Goal: Task Accomplishment & Management: Use online tool/utility

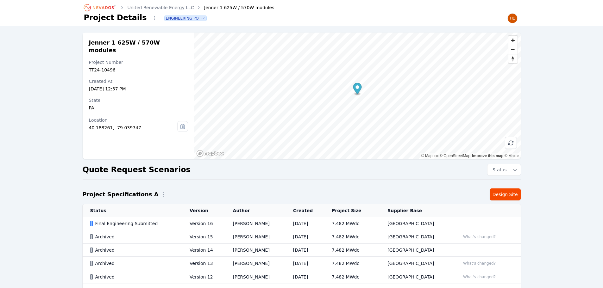
click at [106, 8] on icon "Breadcrumb" at bounding box center [100, 8] width 35 height 10
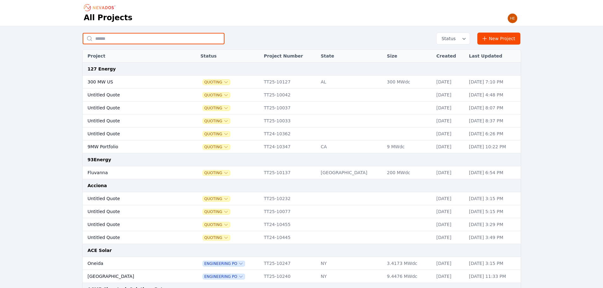
click at [144, 37] on input "text" at bounding box center [154, 38] width 142 height 11
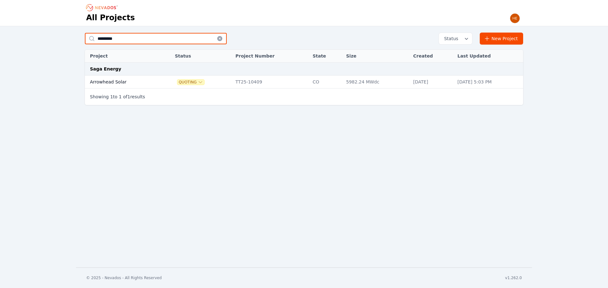
type input "*********"
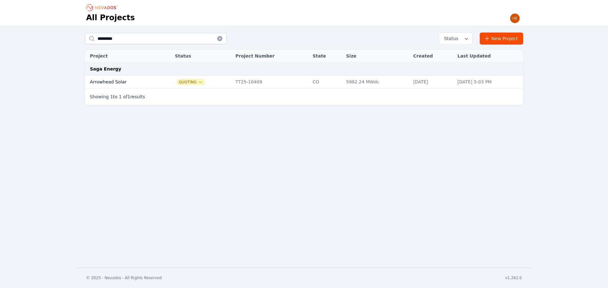
click at [100, 83] on td "Arrowhead Solar" at bounding box center [123, 82] width 76 height 13
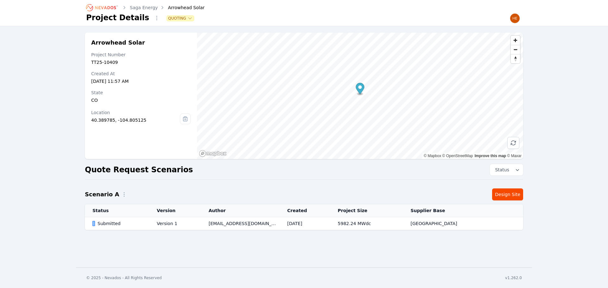
click at [110, 224] on div "Submitted" at bounding box center [118, 224] width 53 height 6
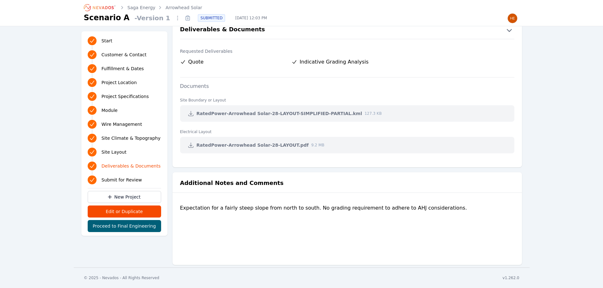
scroll to position [1089, 0]
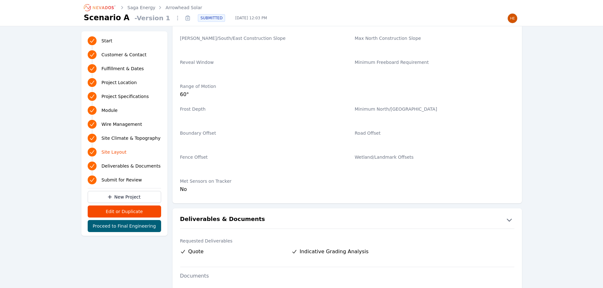
click at [99, 8] on icon "Breadcrumb" at bounding box center [100, 8] width 35 height 10
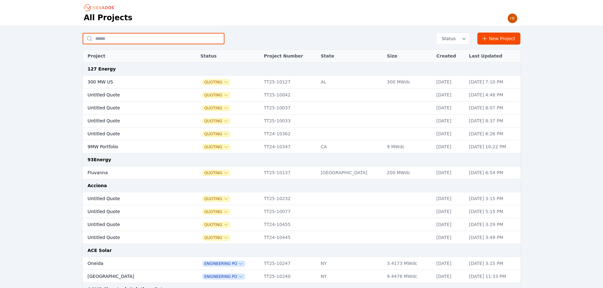
click at [156, 38] on input "text" at bounding box center [154, 38] width 142 height 11
type input "*"
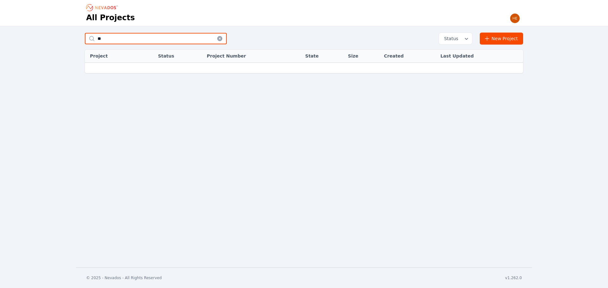
type input "*"
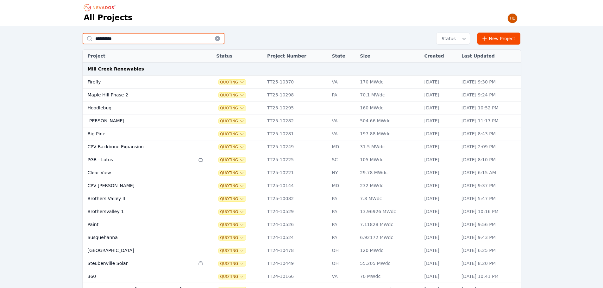
drag, startPoint x: 124, startPoint y: 41, endPoint x: 98, endPoint y: 31, distance: 28.1
click at [90, 35] on input "**********" at bounding box center [154, 38] width 142 height 11
type input "********"
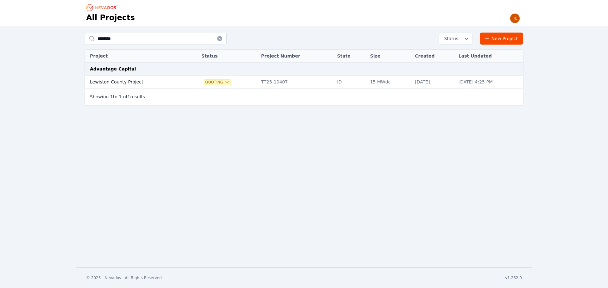
click at [113, 83] on td "Lewiston County Project" at bounding box center [136, 82] width 103 height 13
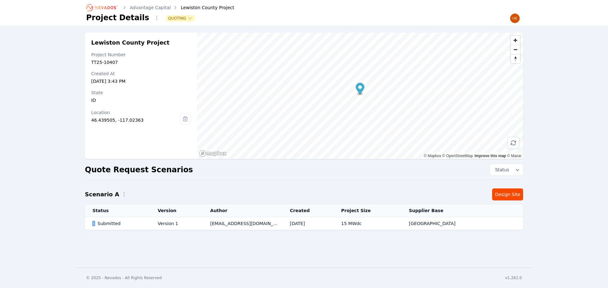
click at [113, 225] on div "Submitted" at bounding box center [119, 224] width 54 height 6
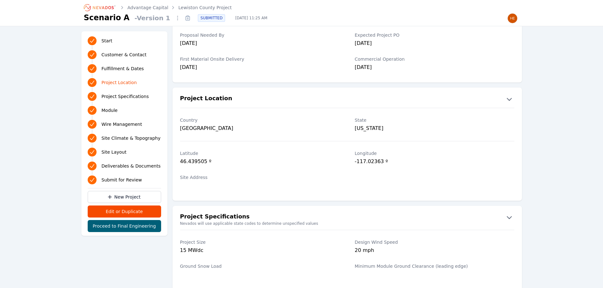
scroll to position [266, 0]
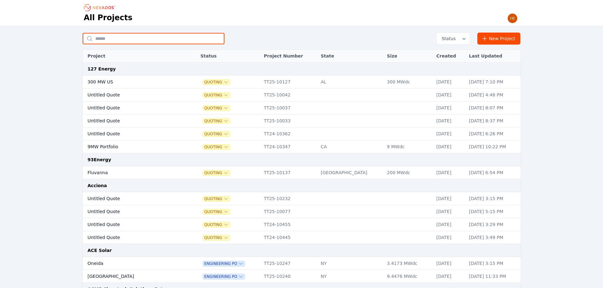
click at [137, 40] on input "text" at bounding box center [154, 38] width 142 height 11
type input "********"
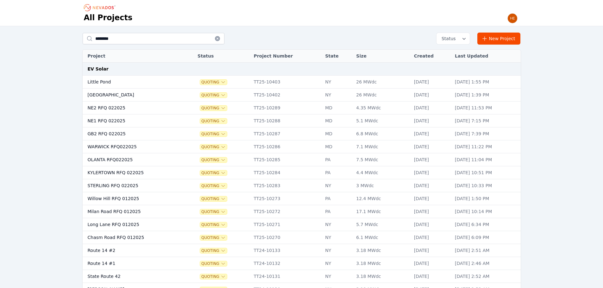
click at [98, 80] on td "Little Pond" at bounding box center [134, 82] width 102 height 13
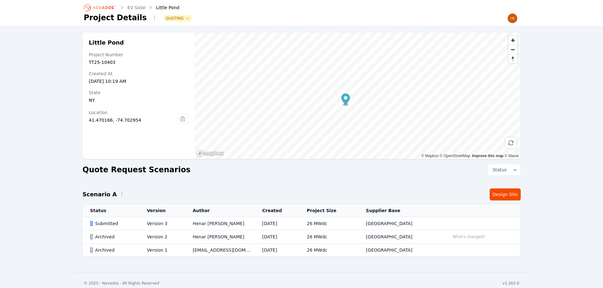
click at [117, 225] on div "Submitted" at bounding box center [113, 224] width 46 height 6
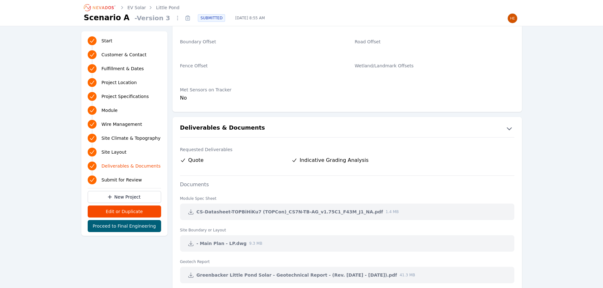
scroll to position [1234, 0]
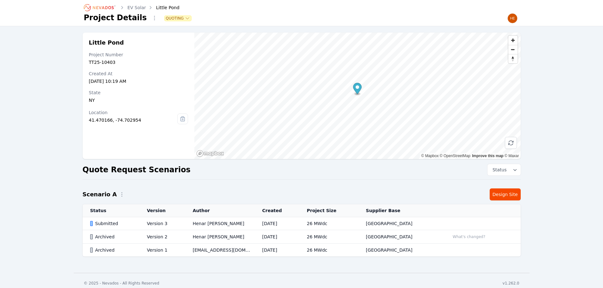
click at [135, 9] on link "EV Solar" at bounding box center [137, 7] width 19 height 6
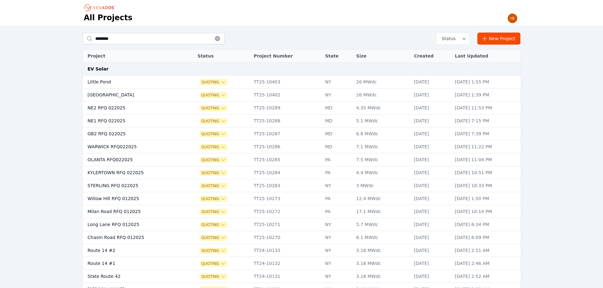
click at [105, 94] on td "[GEOGRAPHIC_DATA]" at bounding box center [134, 95] width 102 height 13
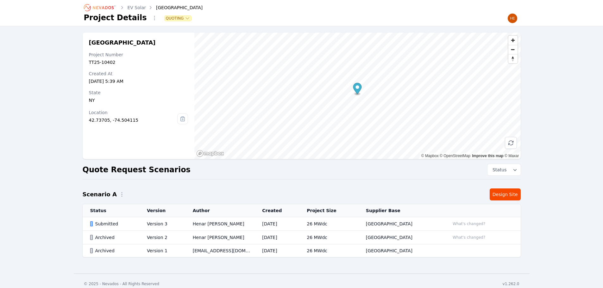
click at [107, 220] on td "Submitted" at bounding box center [111, 224] width 57 height 14
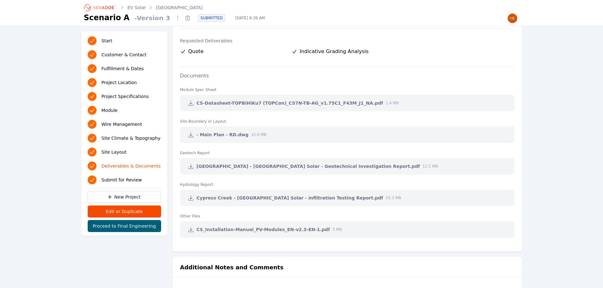
scroll to position [1393, 0]
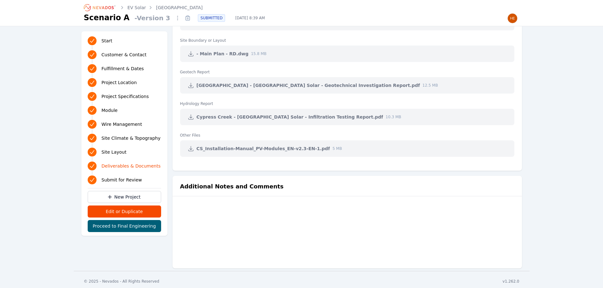
click at [106, 6] on icon "Breadcrumb" at bounding box center [103, 7] width 21 height 3
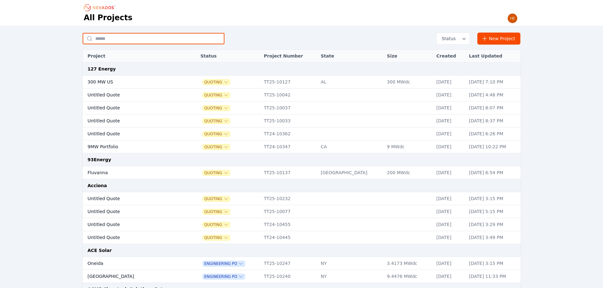
click at [105, 40] on input "text" at bounding box center [154, 38] width 142 height 11
type input "*******"
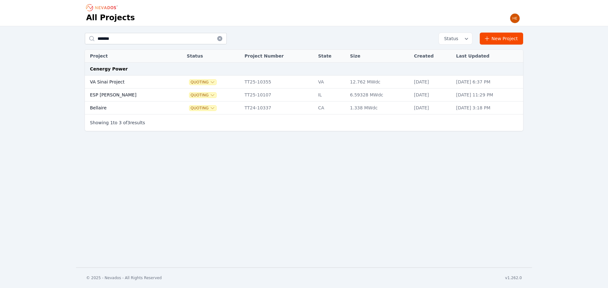
click at [117, 85] on td "VA Sinai Project" at bounding box center [129, 82] width 89 height 13
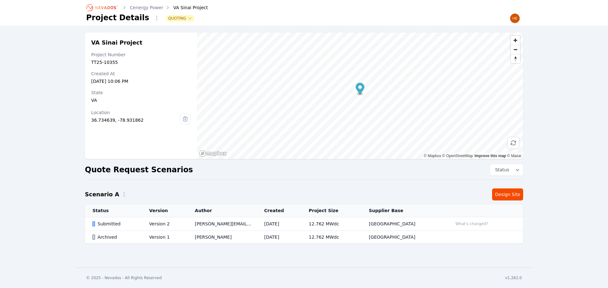
click at [112, 220] on td "Submitted" at bounding box center [113, 224] width 57 height 14
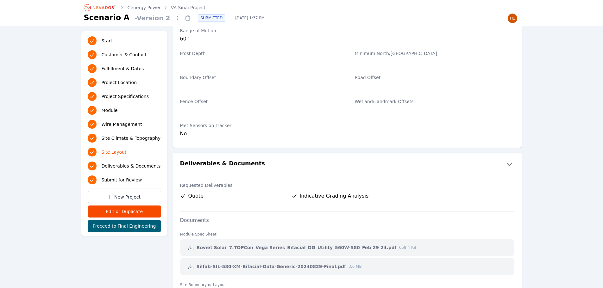
scroll to position [1514, 0]
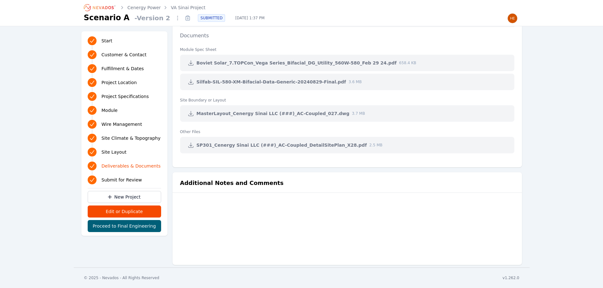
drag, startPoint x: 101, startPoint y: 5, endPoint x: 97, endPoint y: 5, distance: 3.8
click at [101, 5] on icon "Breadcrumb" at bounding box center [100, 8] width 35 height 10
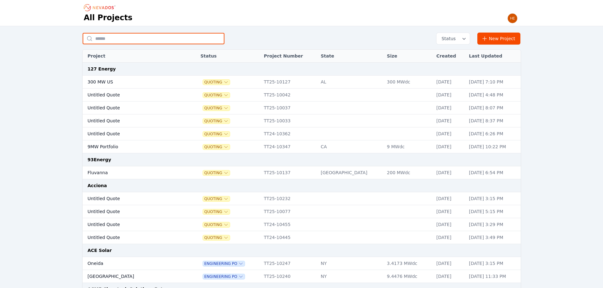
click at [126, 40] on input "text" at bounding box center [154, 38] width 142 height 11
type input "********"
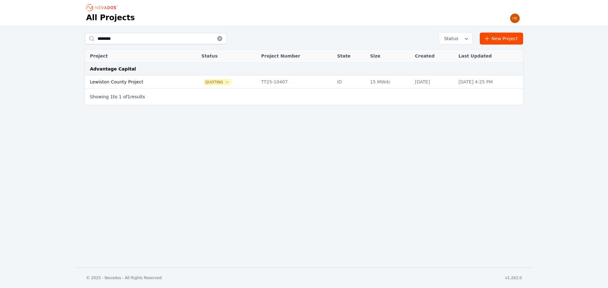
click at [110, 83] on td "Lewiston County Project" at bounding box center [136, 82] width 103 height 13
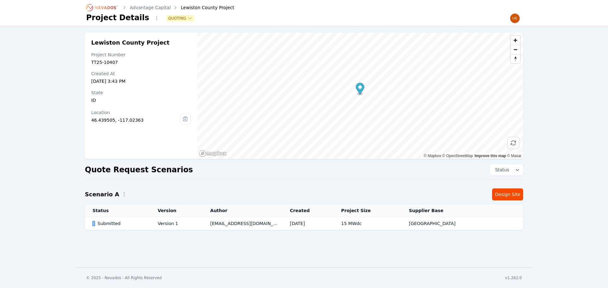
click at [99, 7] on icon "Breadcrumb" at bounding box center [102, 8] width 35 height 10
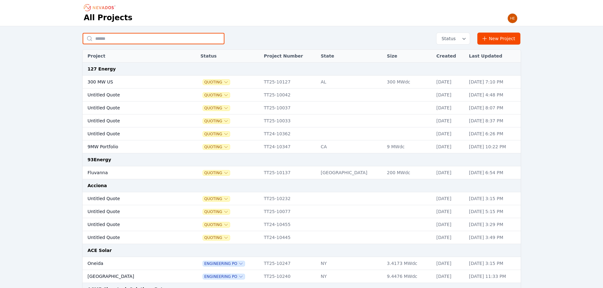
click at [124, 40] on input "text" at bounding box center [154, 38] width 142 height 11
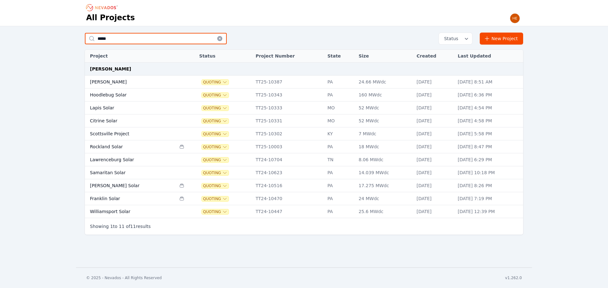
type input "****"
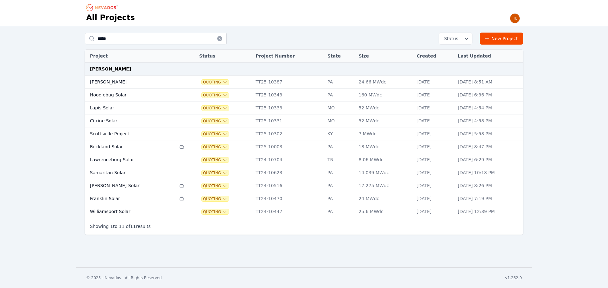
click at [101, 93] on td "Hoodlebug Solar" at bounding box center [130, 95] width 91 height 13
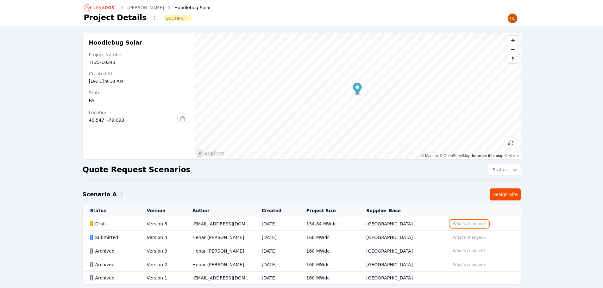
click at [462, 225] on button "What's changed?" at bounding box center [469, 224] width 38 height 7
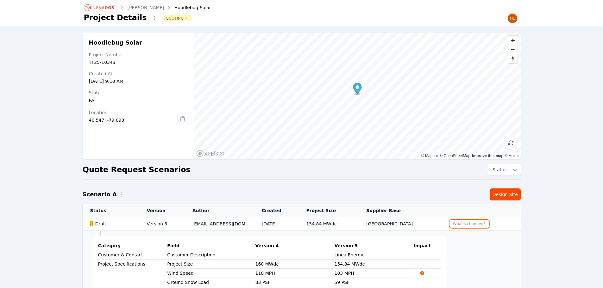
scroll to position [127, 0]
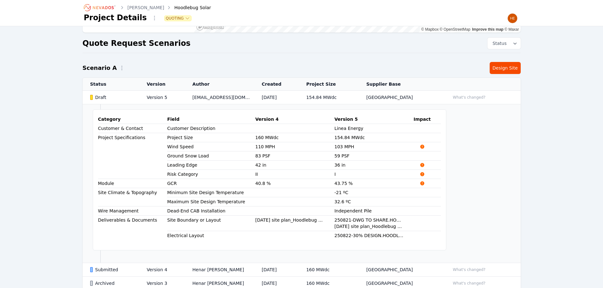
click at [499, 184] on td "Category Field Version 4 Version 5 Impact Customer & Contact Customer Descripti…" at bounding box center [302, 183] width 438 height 159
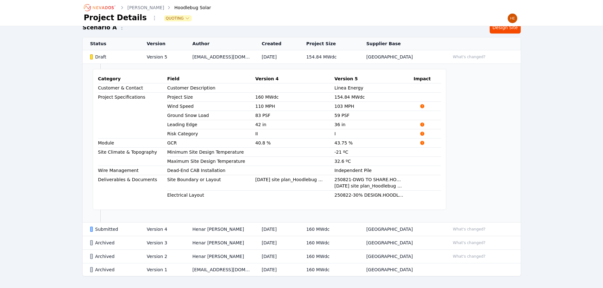
scroll to position [192, 0]
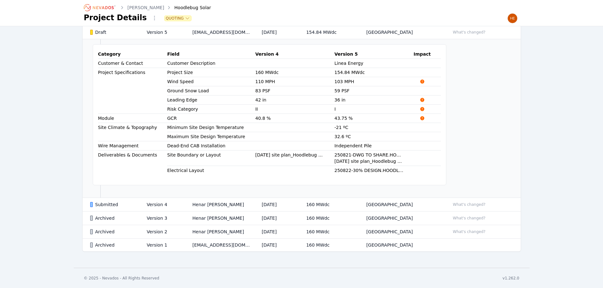
click at [108, 203] on div "Submitted" at bounding box center [113, 205] width 46 height 6
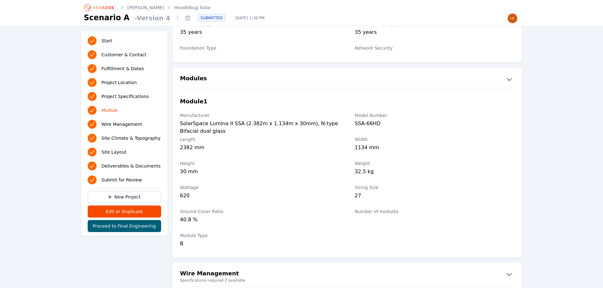
scroll to position [665, 0]
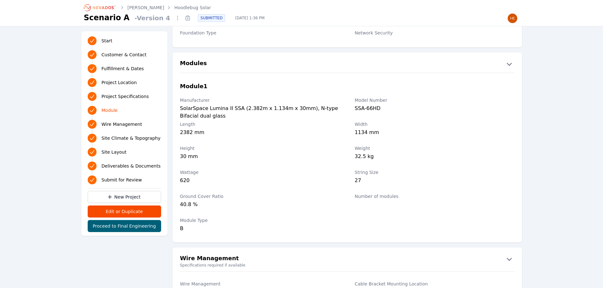
click at [107, 5] on icon "Breadcrumb" at bounding box center [100, 8] width 35 height 10
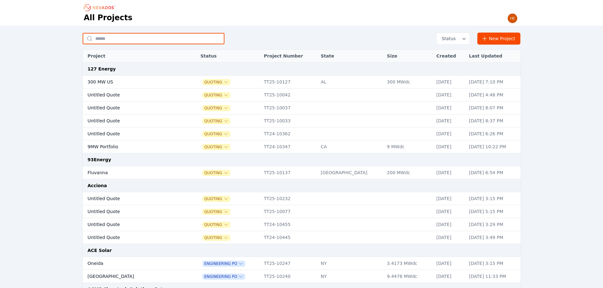
click at [123, 44] on input "text" at bounding box center [154, 38] width 142 height 11
type input "*********"
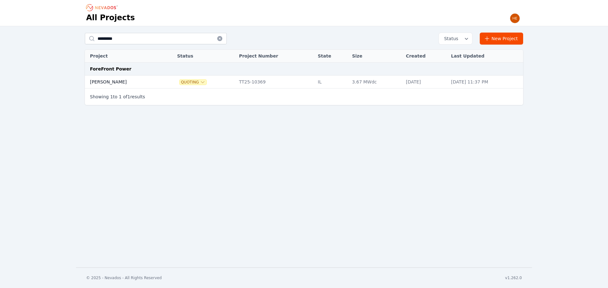
click at [97, 79] on td "[PERSON_NAME]" at bounding box center [124, 82] width 78 height 13
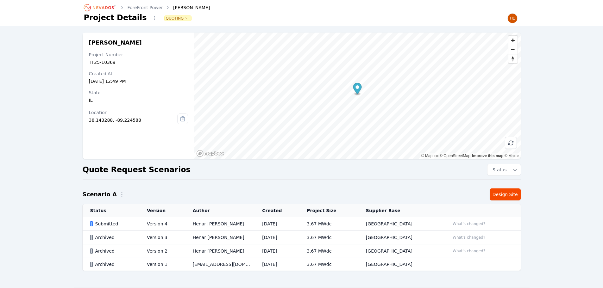
click at [104, 225] on div "Submitted" at bounding box center [113, 224] width 46 height 6
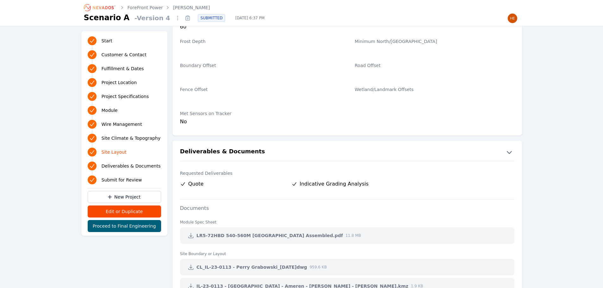
scroll to position [1171, 0]
click at [107, 5] on icon "Breadcrumb" at bounding box center [100, 8] width 35 height 10
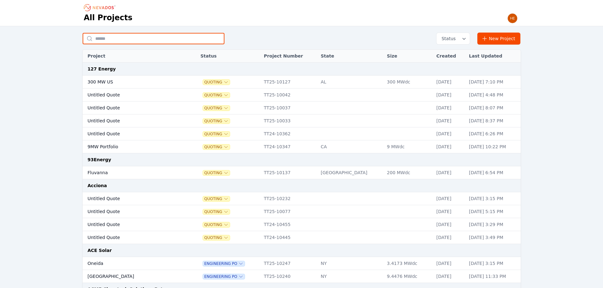
click at [133, 41] on input "text" at bounding box center [154, 38] width 142 height 11
type input "********"
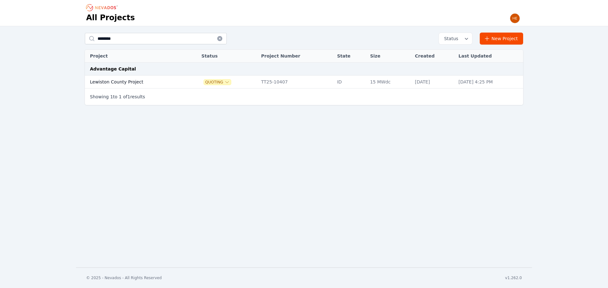
click at [124, 84] on td "Lewiston County Project" at bounding box center [136, 82] width 103 height 13
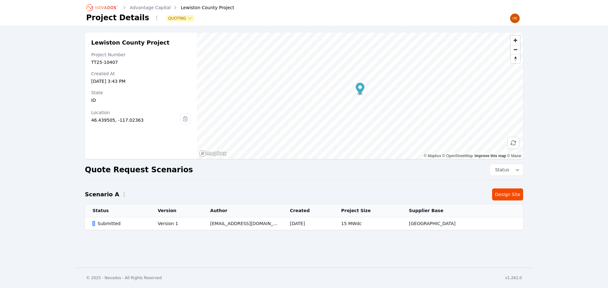
click at [116, 223] on div "Submitted" at bounding box center [119, 224] width 54 height 6
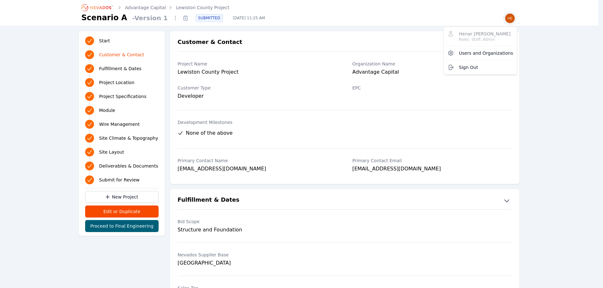
click at [512, 17] on img "button" at bounding box center [510, 18] width 10 height 10
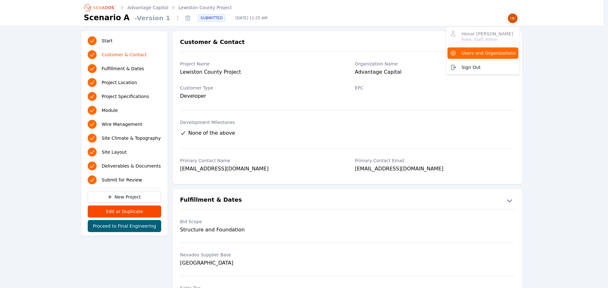
click at [482, 53] on span "Users and Organizations" at bounding box center [488, 53] width 54 height 6
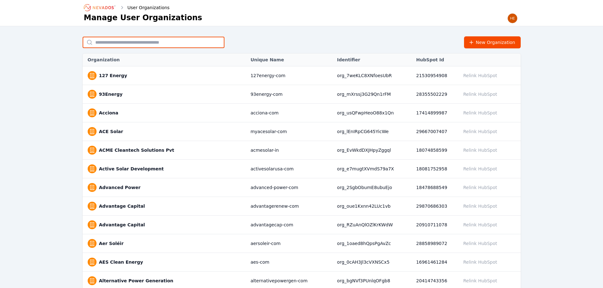
click at [164, 43] on input "text" at bounding box center [154, 42] width 142 height 11
type input "*********"
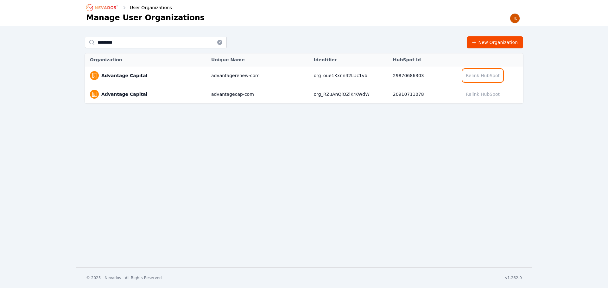
click at [494, 75] on button "Relink HubSpot" at bounding box center [483, 76] width 40 height 12
